Goal: Transaction & Acquisition: Purchase product/service

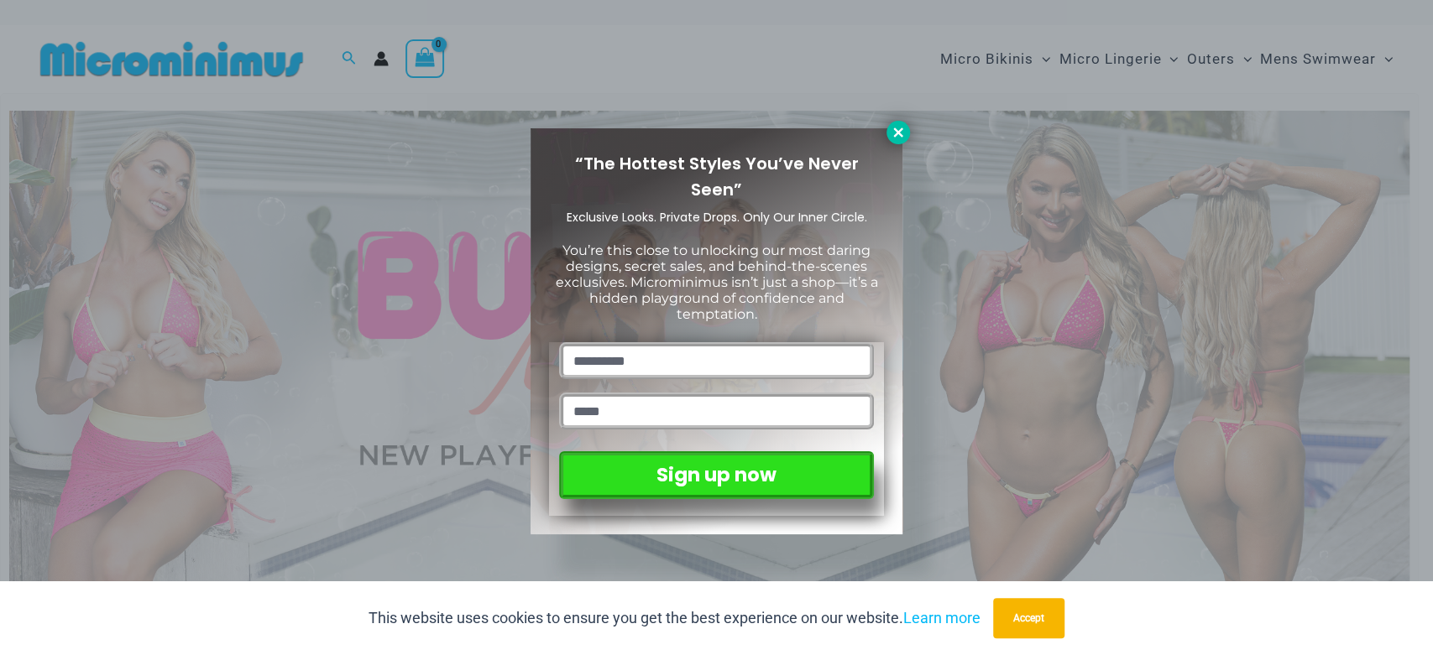
click at [901, 132] on icon at bounding box center [897, 132] width 15 height 15
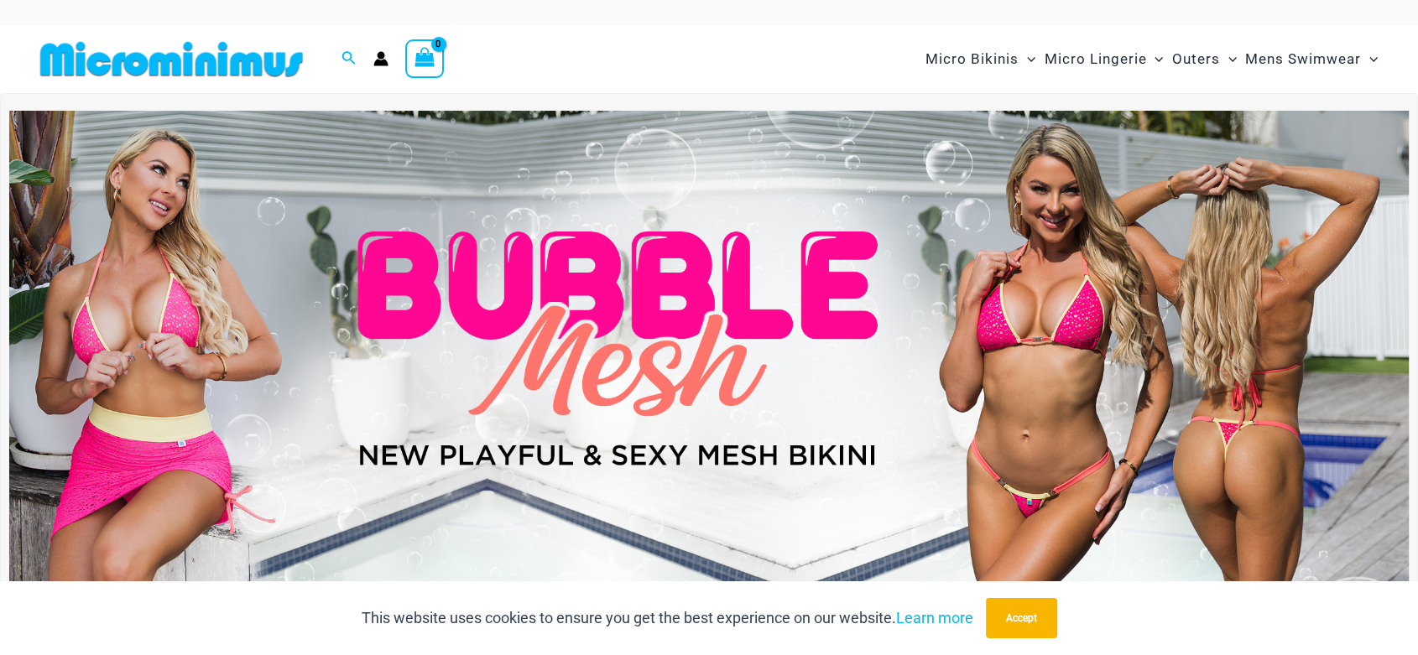
click at [866, 314] on img at bounding box center [709, 349] width 1400 height 476
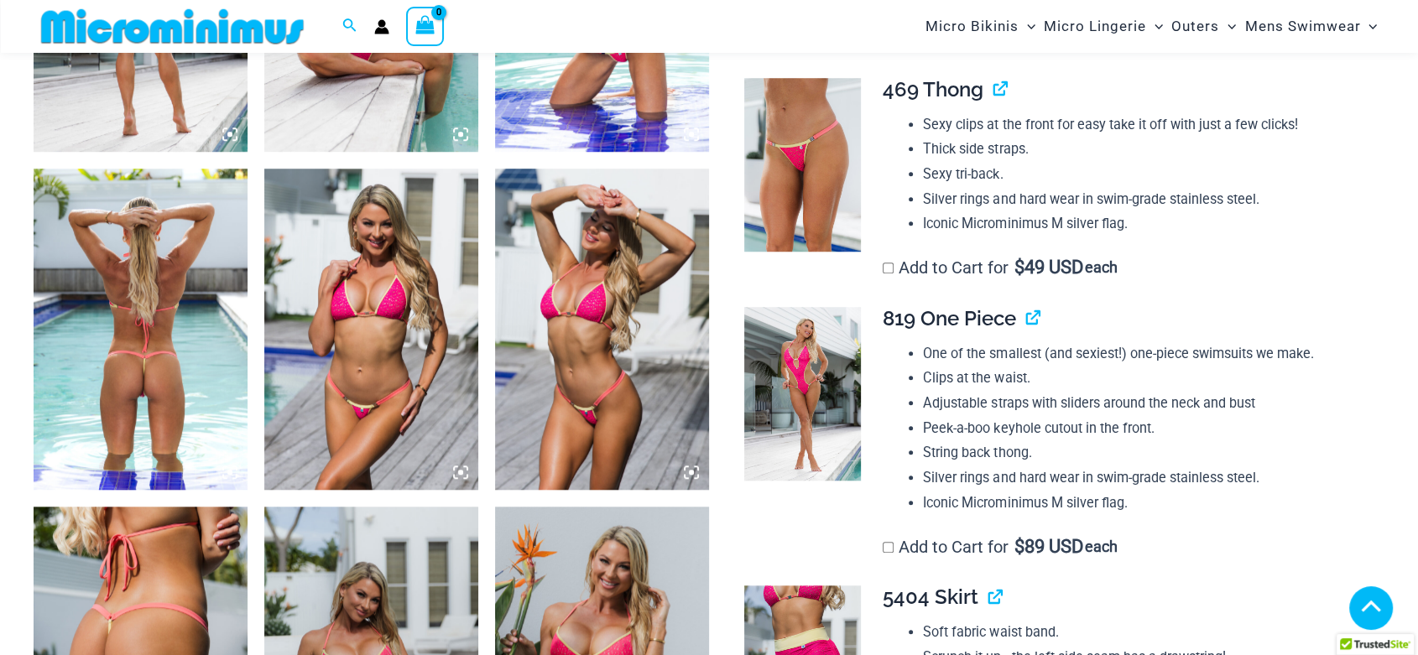
scroll to position [1477, 0]
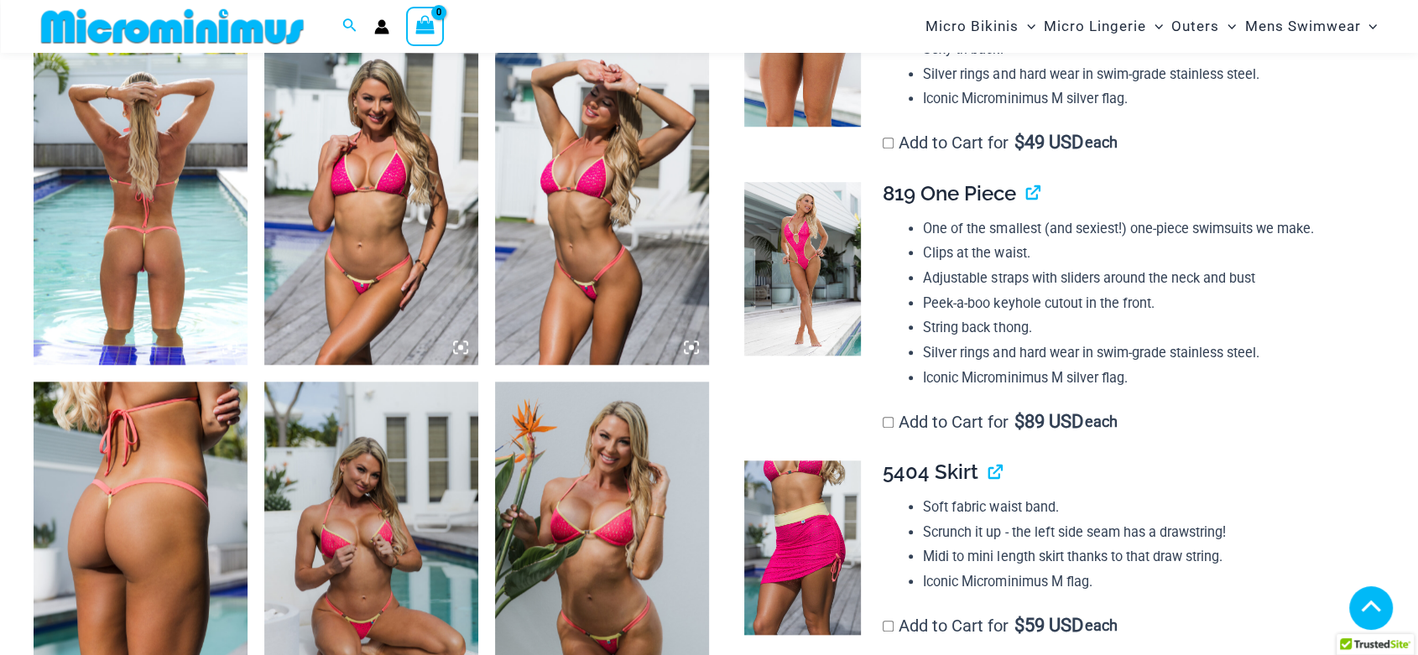
click at [238, 354] on img at bounding box center [141, 204] width 214 height 321
click at [234, 342] on icon at bounding box center [229, 347] width 15 height 15
click at [232, 344] on icon at bounding box center [229, 347] width 15 height 15
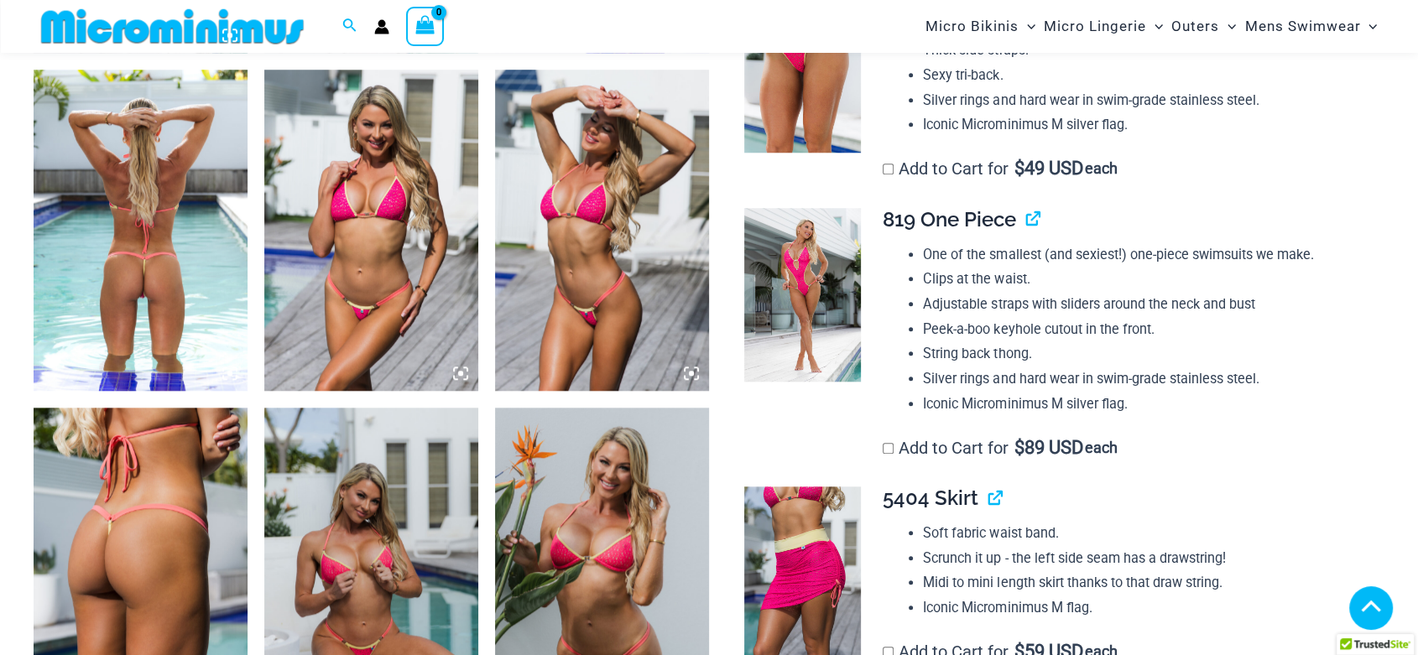
scroll to position [1415, 0]
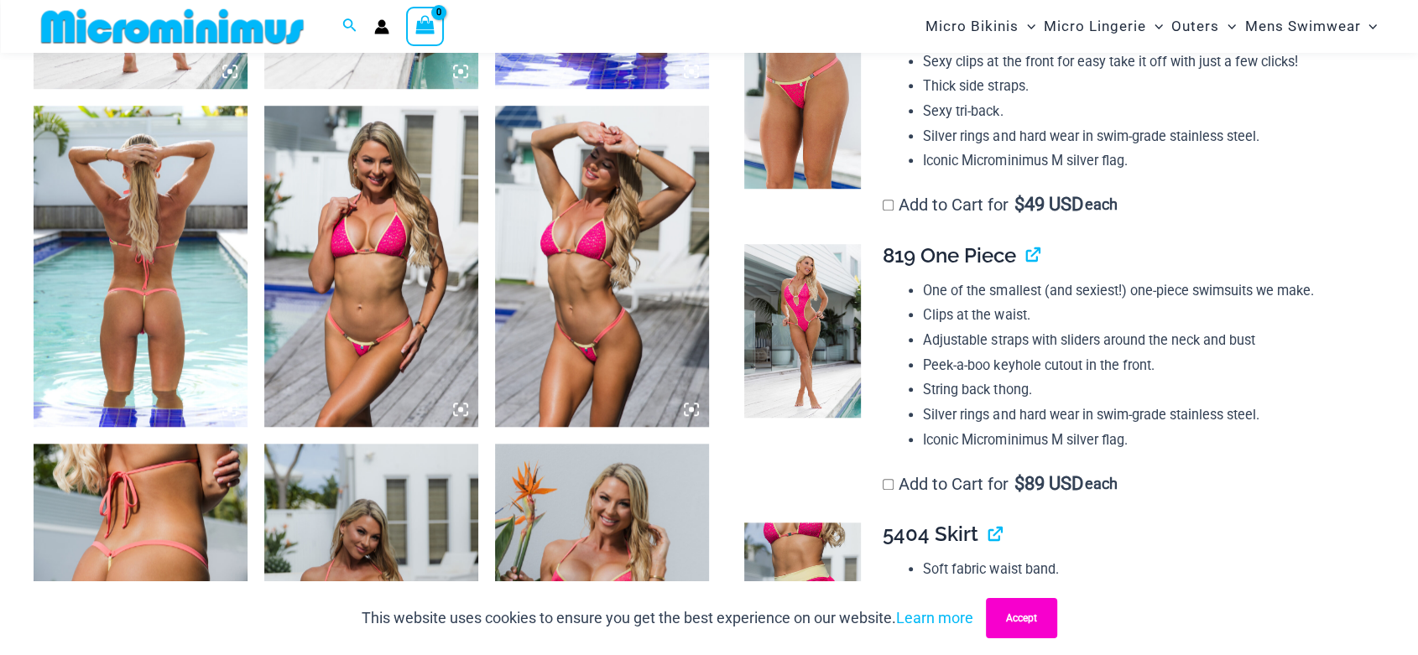
click at [1037, 620] on button "Accept" at bounding box center [1021, 618] width 71 height 40
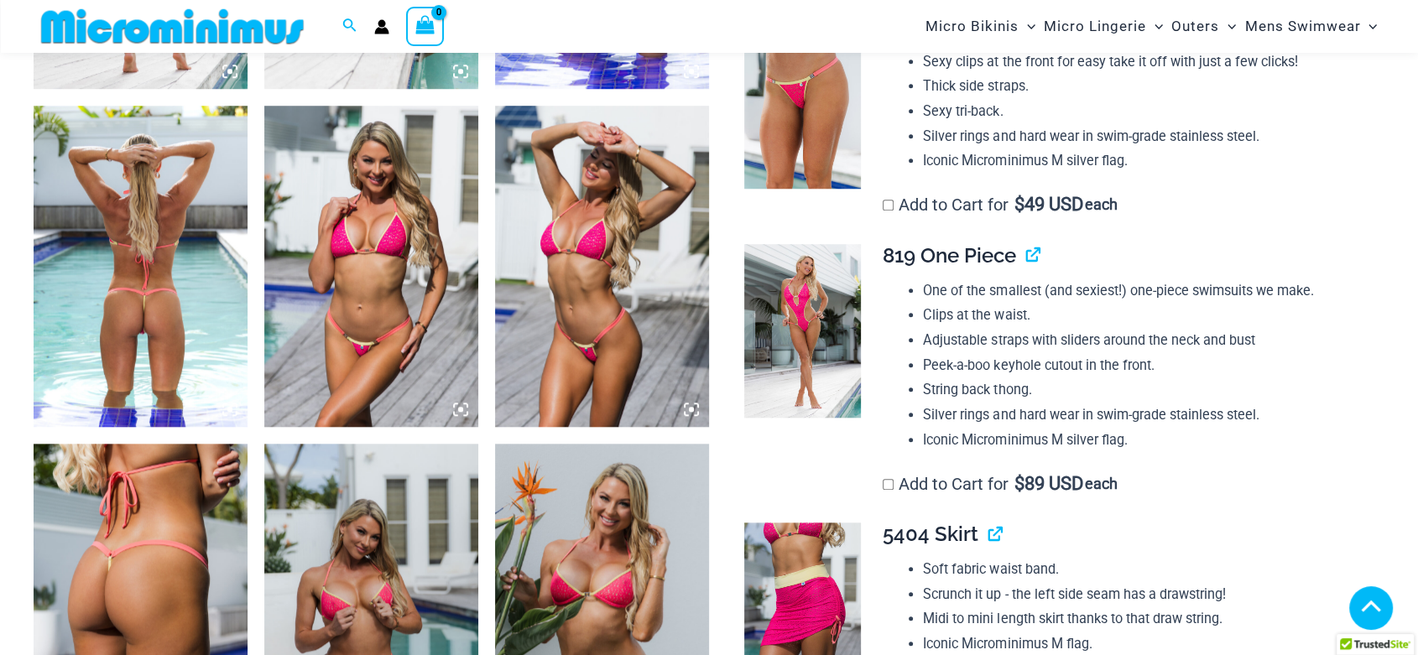
click at [228, 410] on icon at bounding box center [229, 409] width 5 height 5
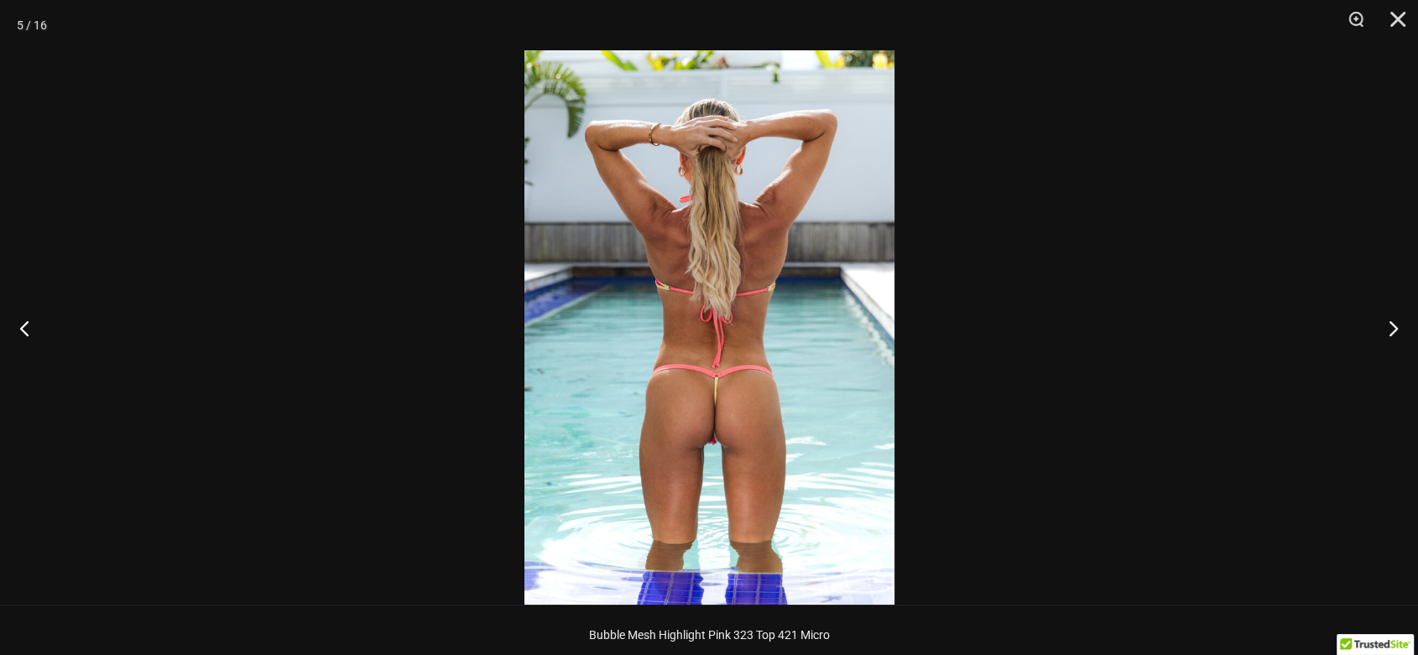
click at [773, 394] on img at bounding box center [710, 327] width 370 height 555
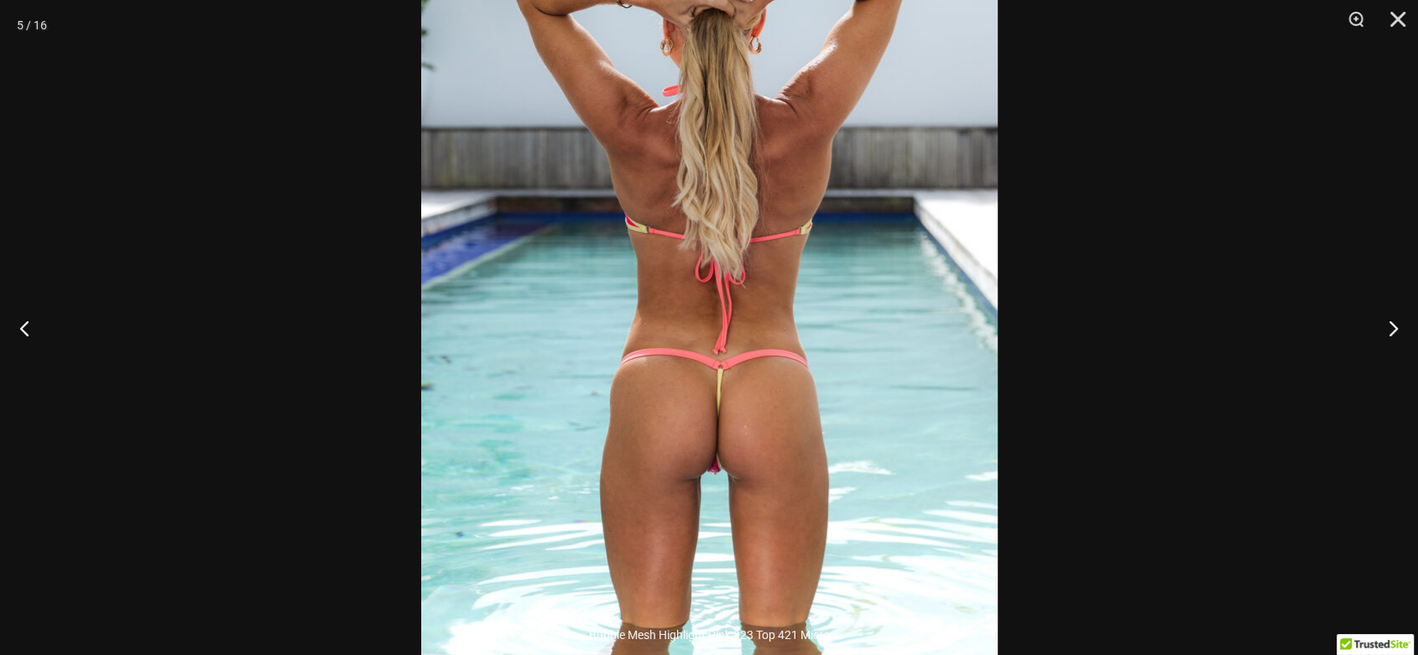
click at [771, 394] on img at bounding box center [709, 291] width 577 height 864
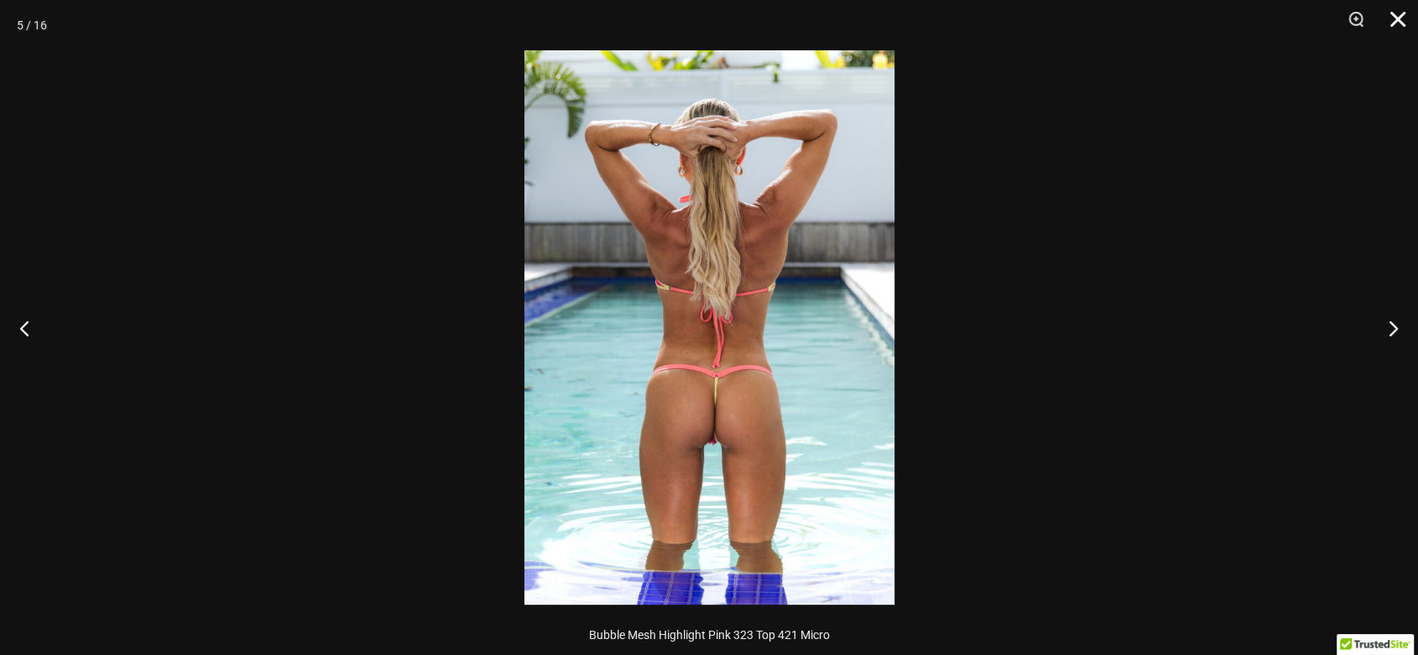
click at [1397, 25] on button "Close" at bounding box center [1392, 25] width 42 height 50
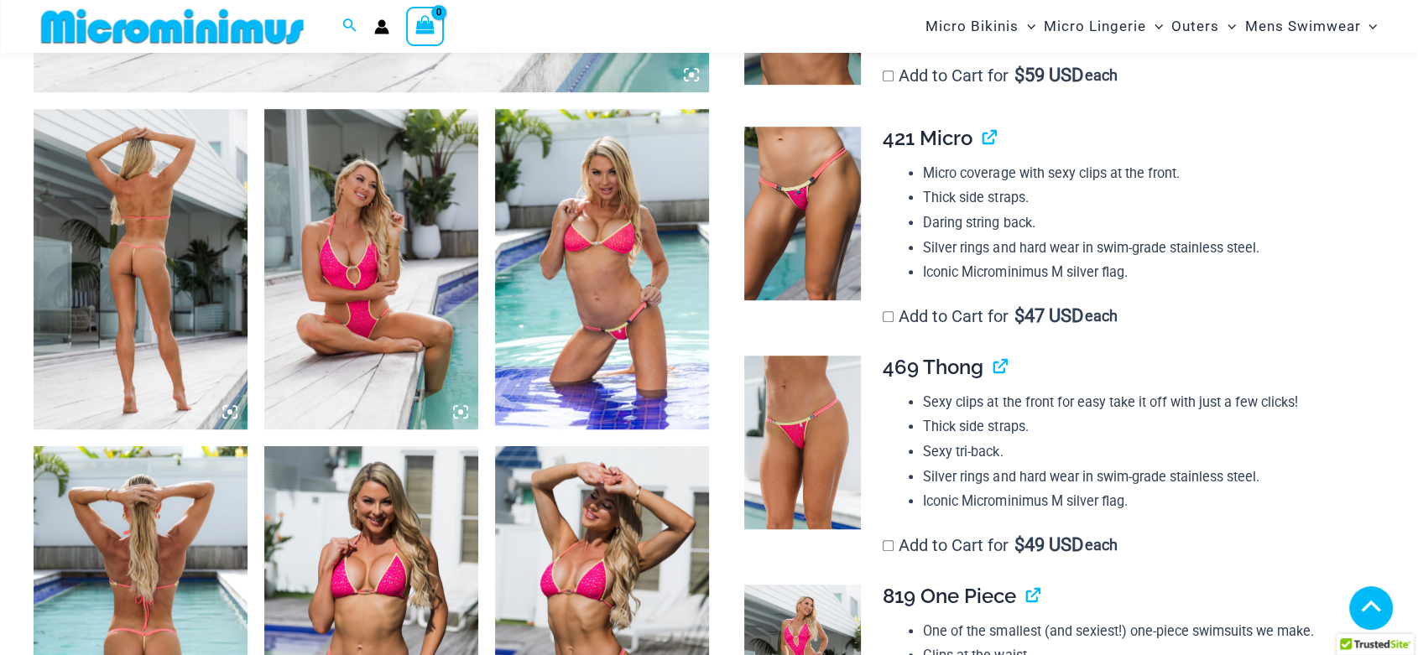
scroll to position [1051, 0]
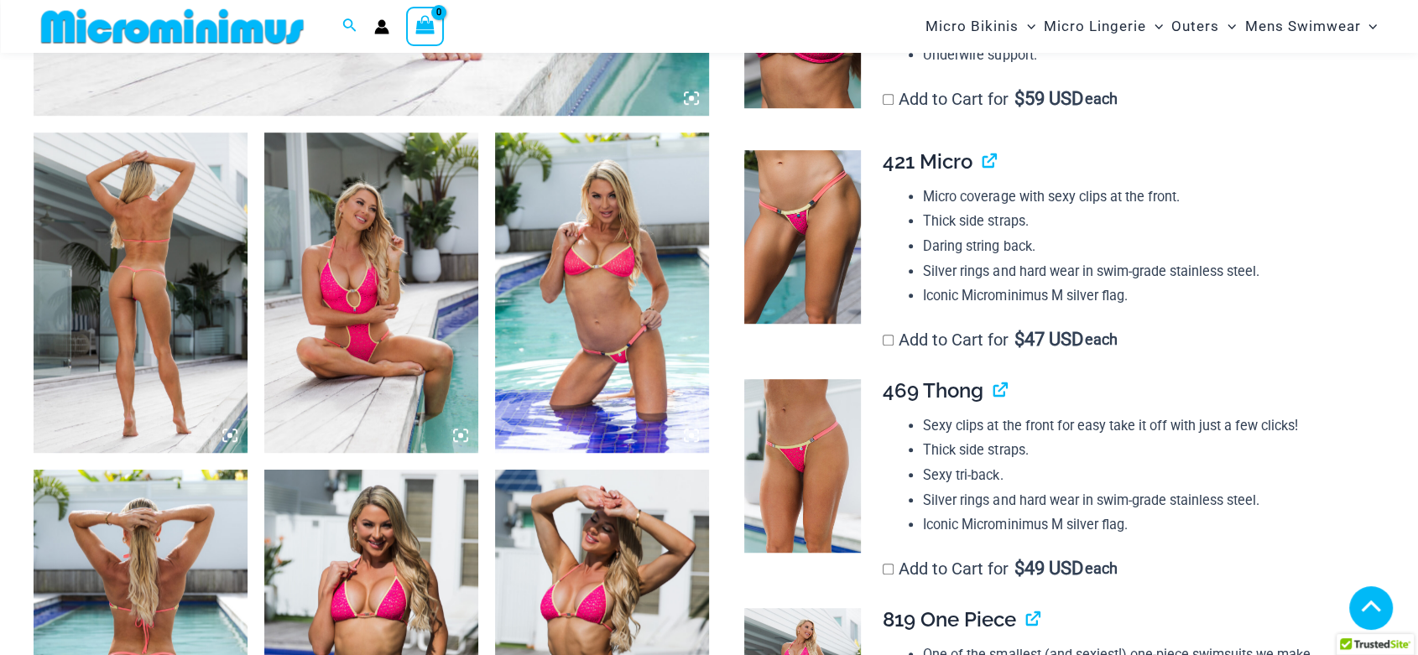
click at [226, 430] on icon at bounding box center [224, 431] width 3 height 3
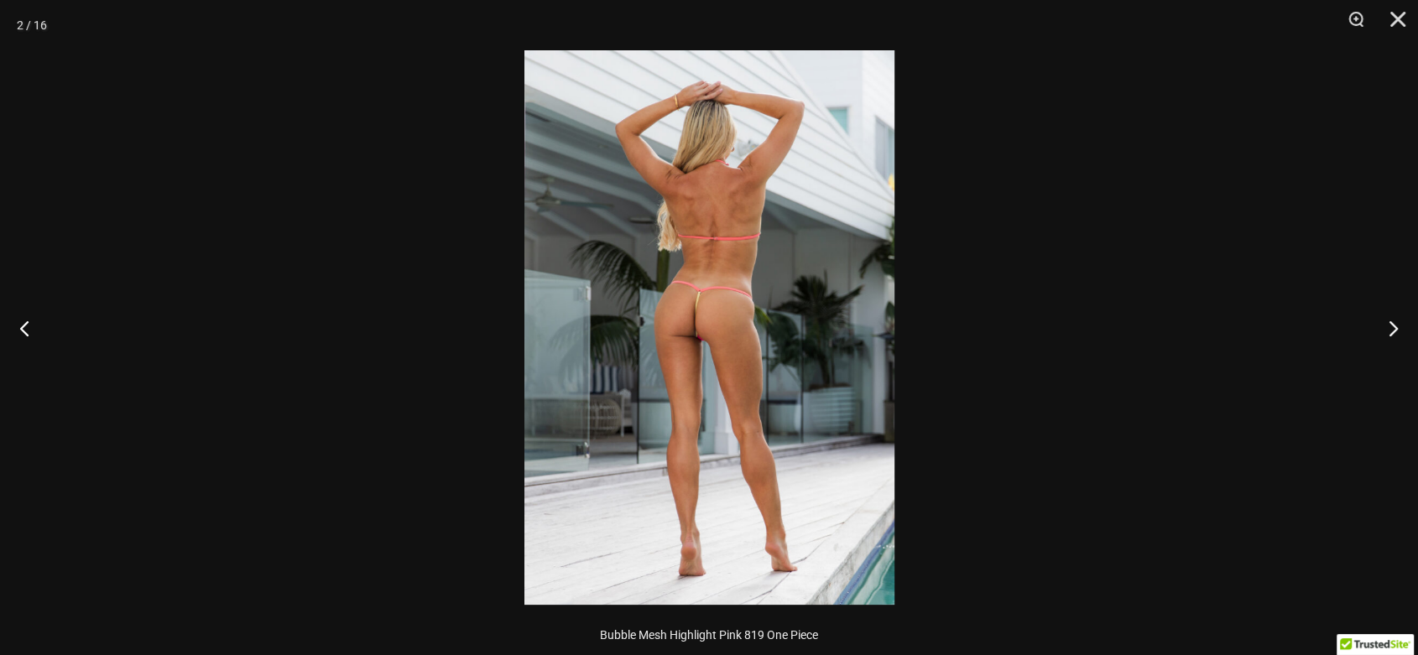
click at [638, 259] on img at bounding box center [710, 327] width 370 height 555
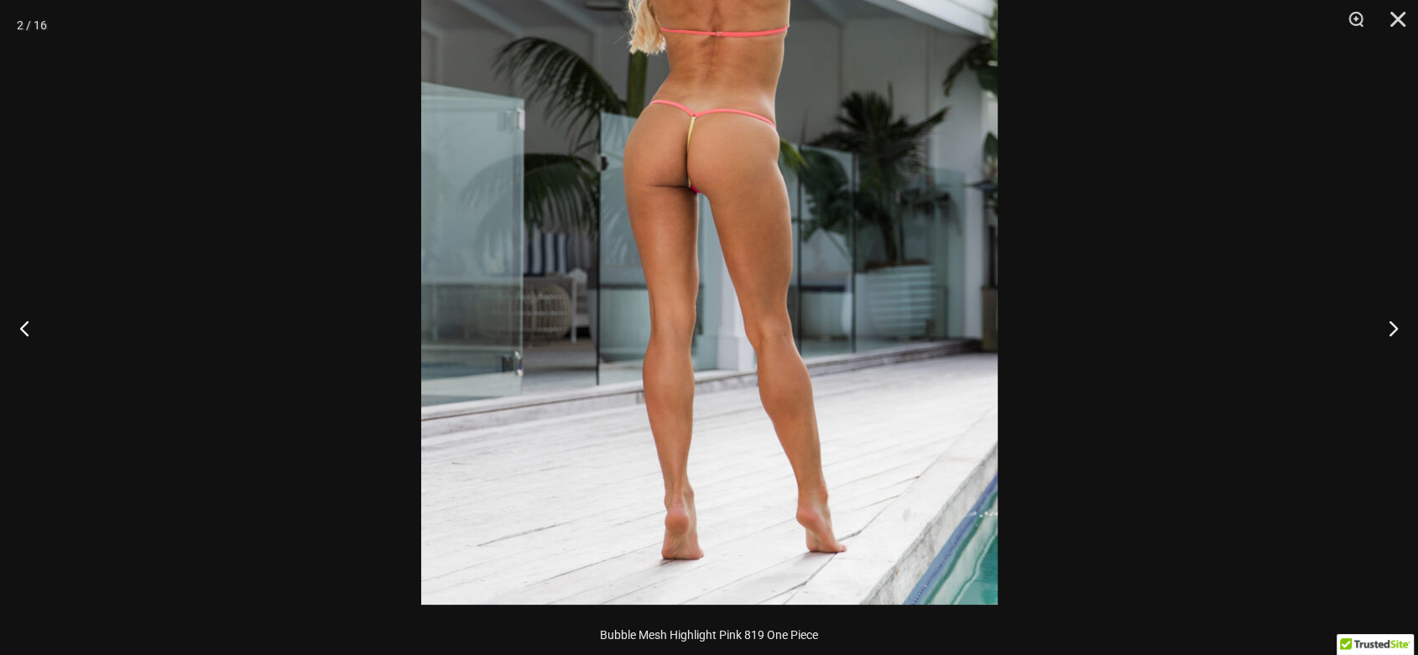
click at [638, 259] on img at bounding box center [709, 173] width 577 height 864
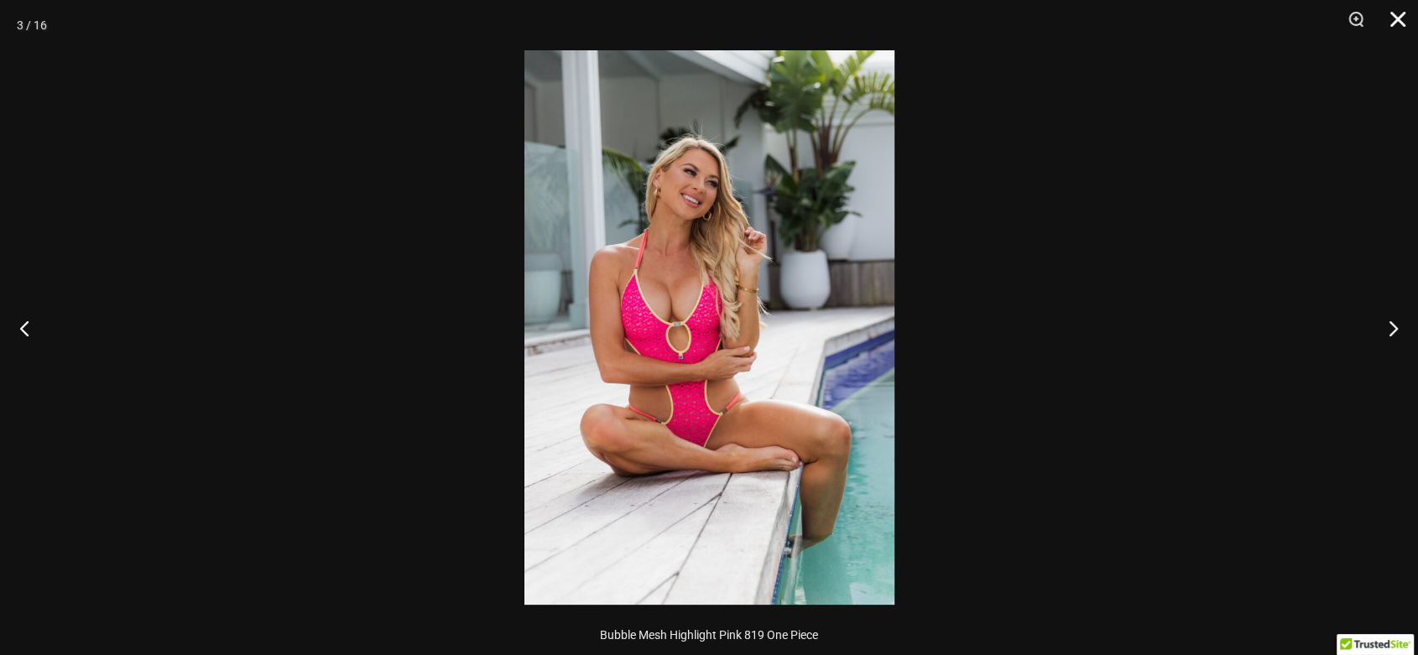
click at [1400, 26] on button "Close" at bounding box center [1392, 25] width 42 height 50
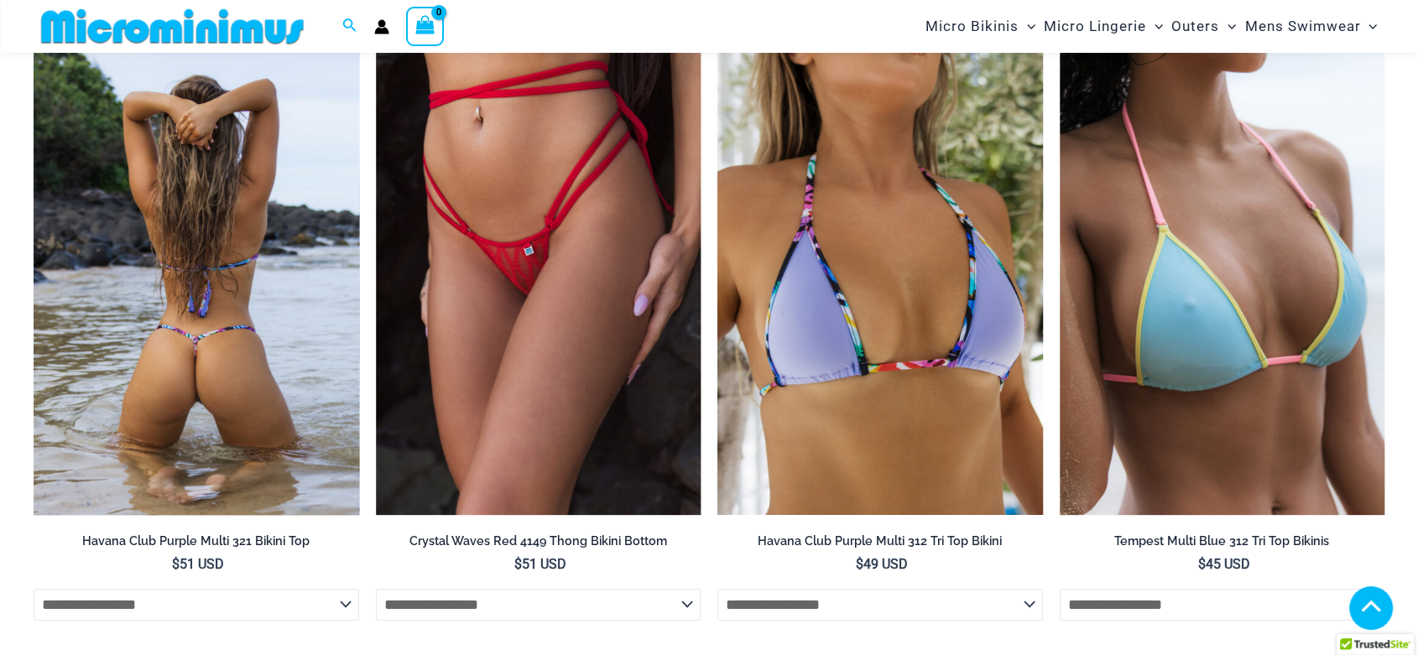
scroll to position [6514, 0]
click at [269, 316] on img at bounding box center [197, 273] width 326 height 488
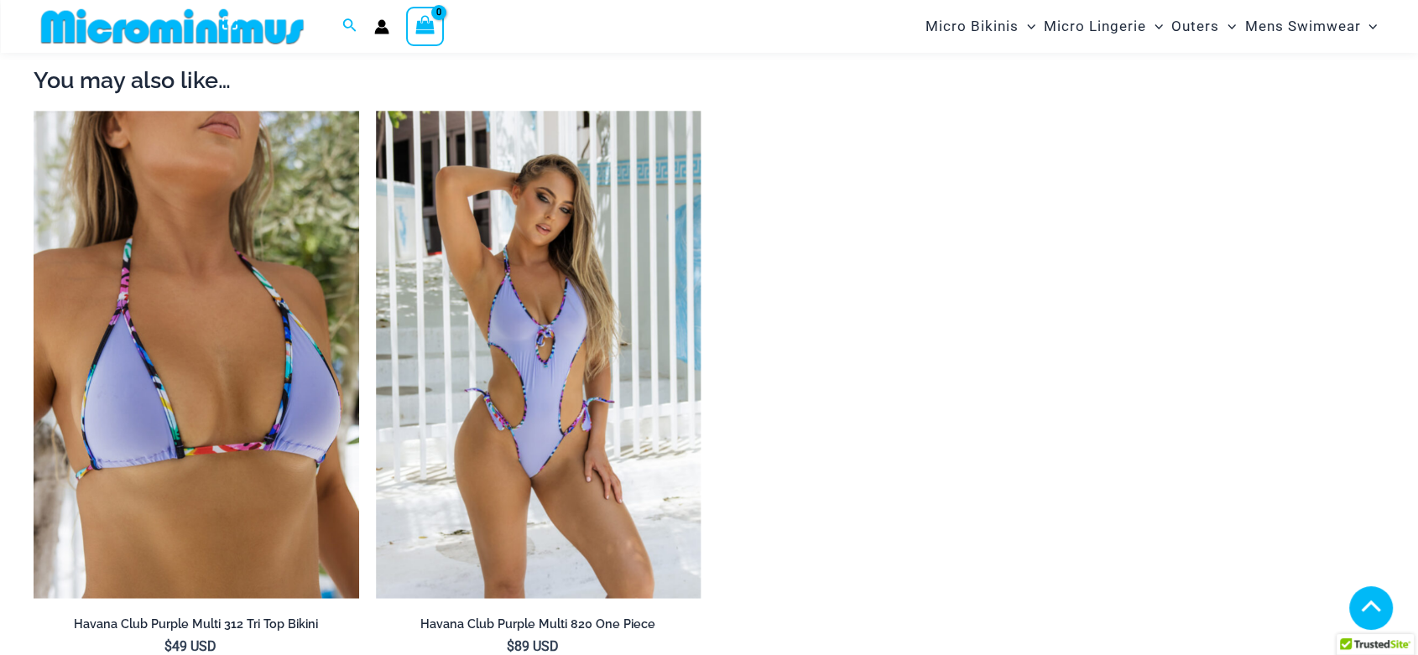
scroll to position [1230, 0]
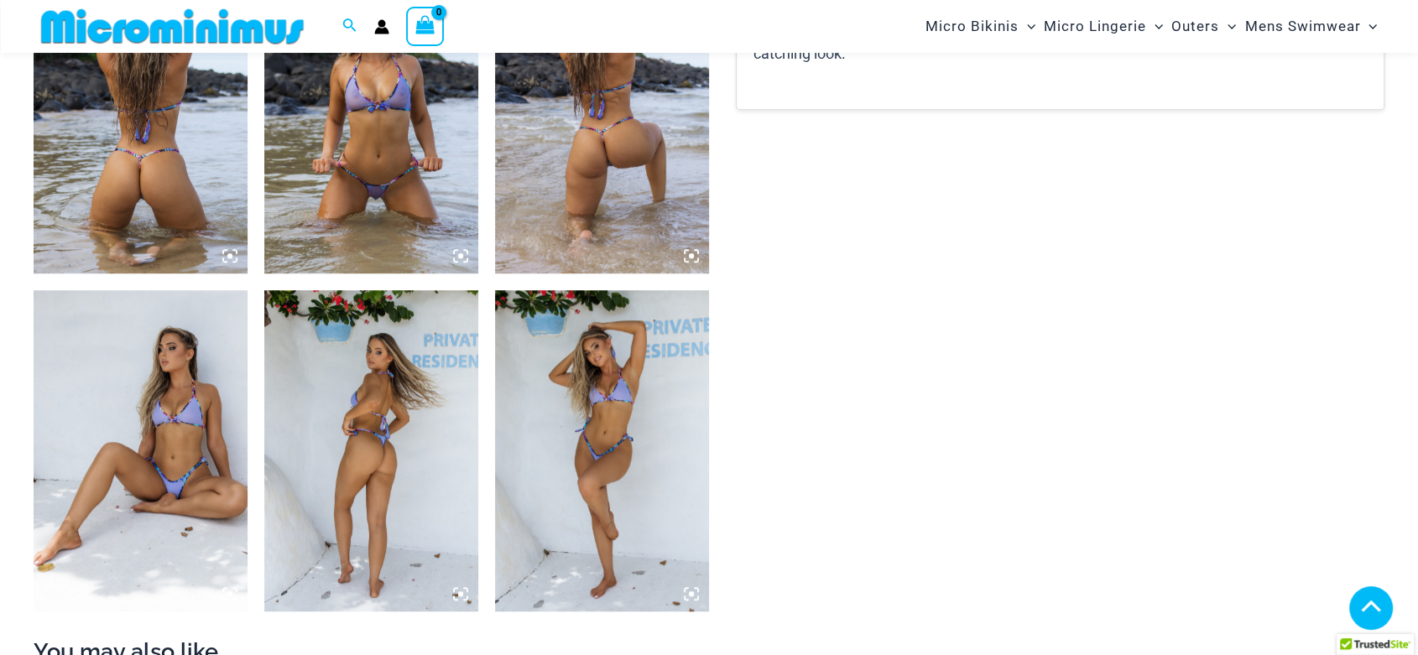
click at [698, 253] on icon at bounding box center [696, 251] width 3 height 3
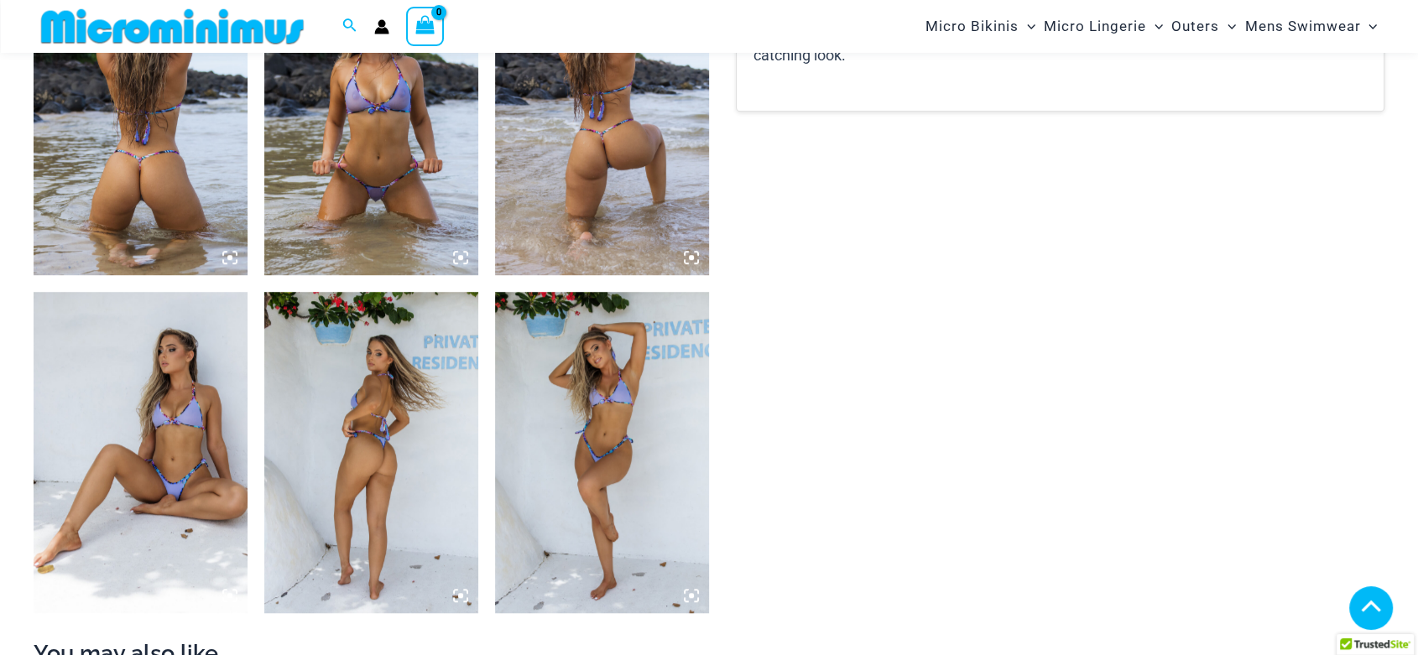
click at [698, 253] on icon at bounding box center [696, 253] width 3 height 3
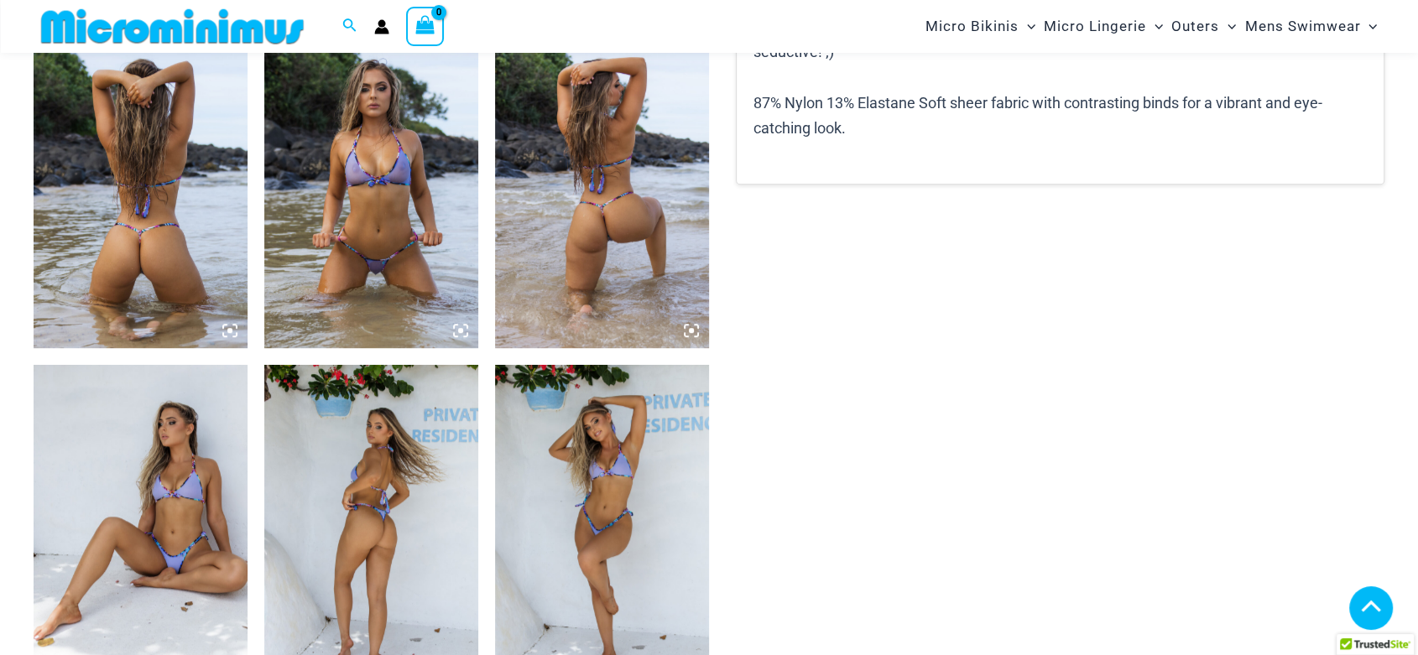
click at [689, 331] on icon at bounding box center [691, 330] width 5 height 5
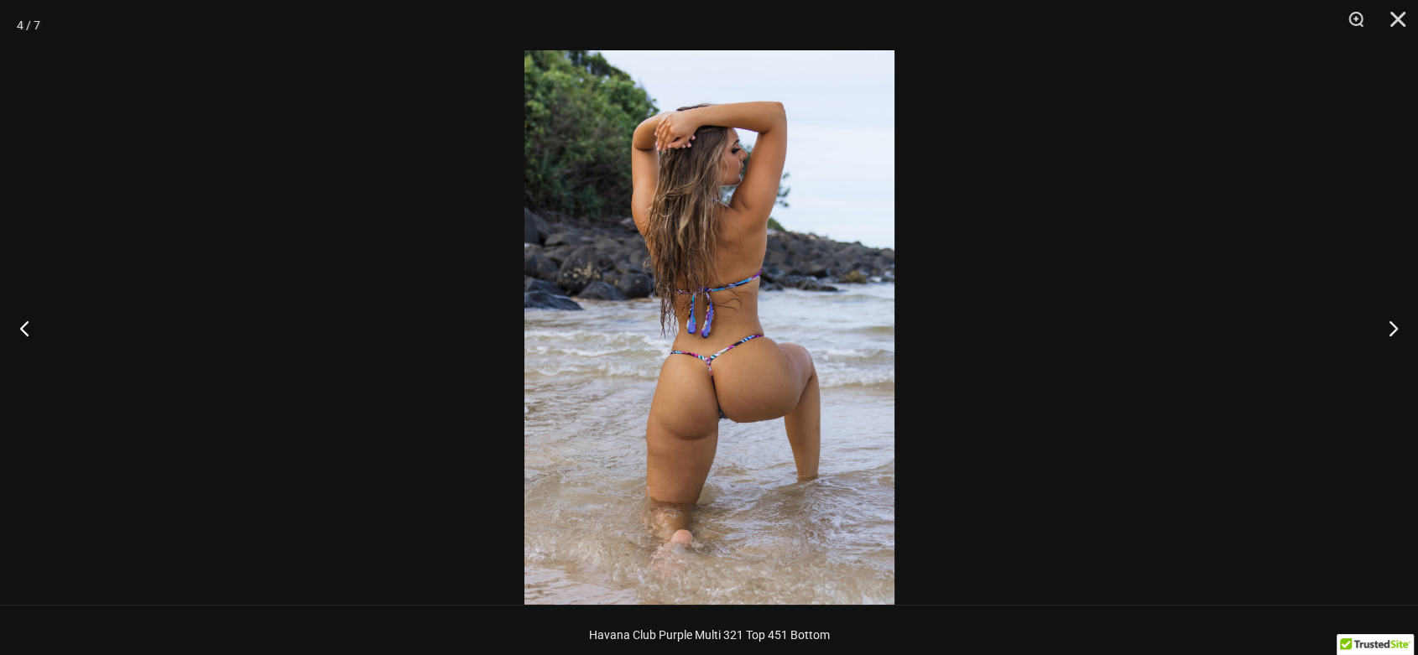
click at [689, 331] on img at bounding box center [710, 327] width 370 height 555
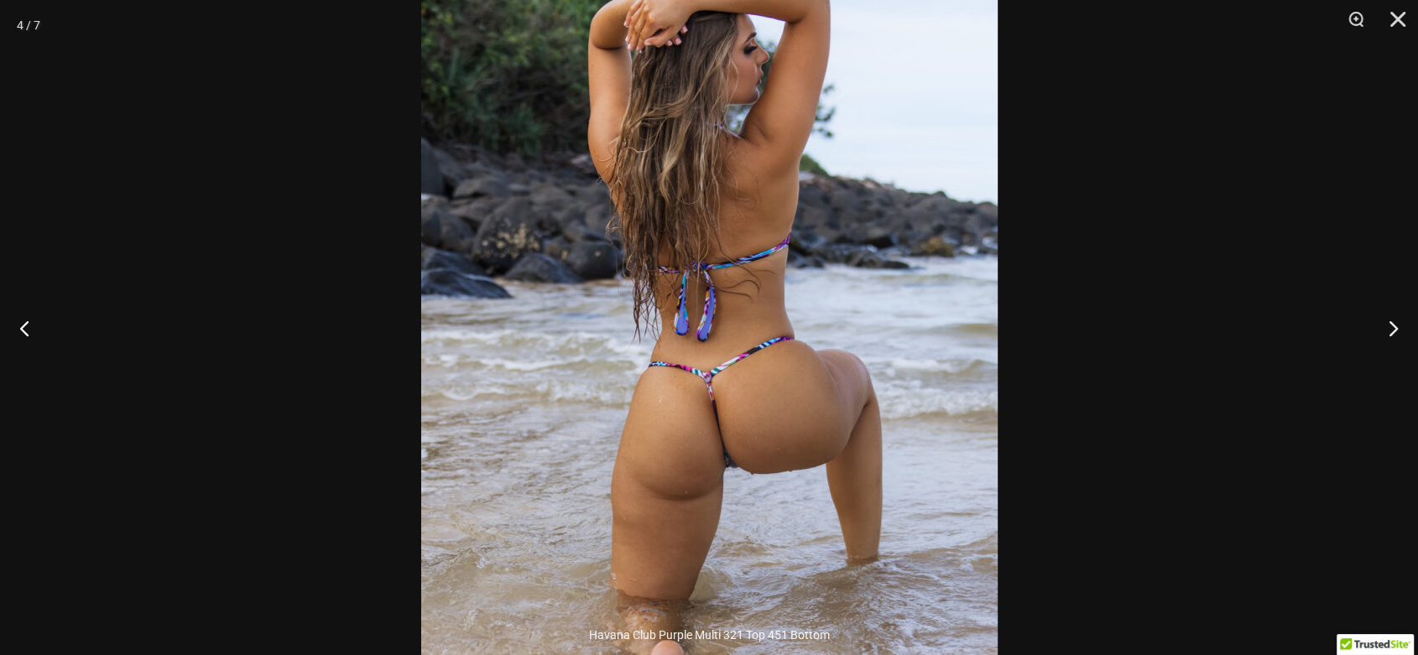
click at [689, 331] on img at bounding box center [709, 325] width 577 height 864
